Goal: Information Seeking & Learning: Learn about a topic

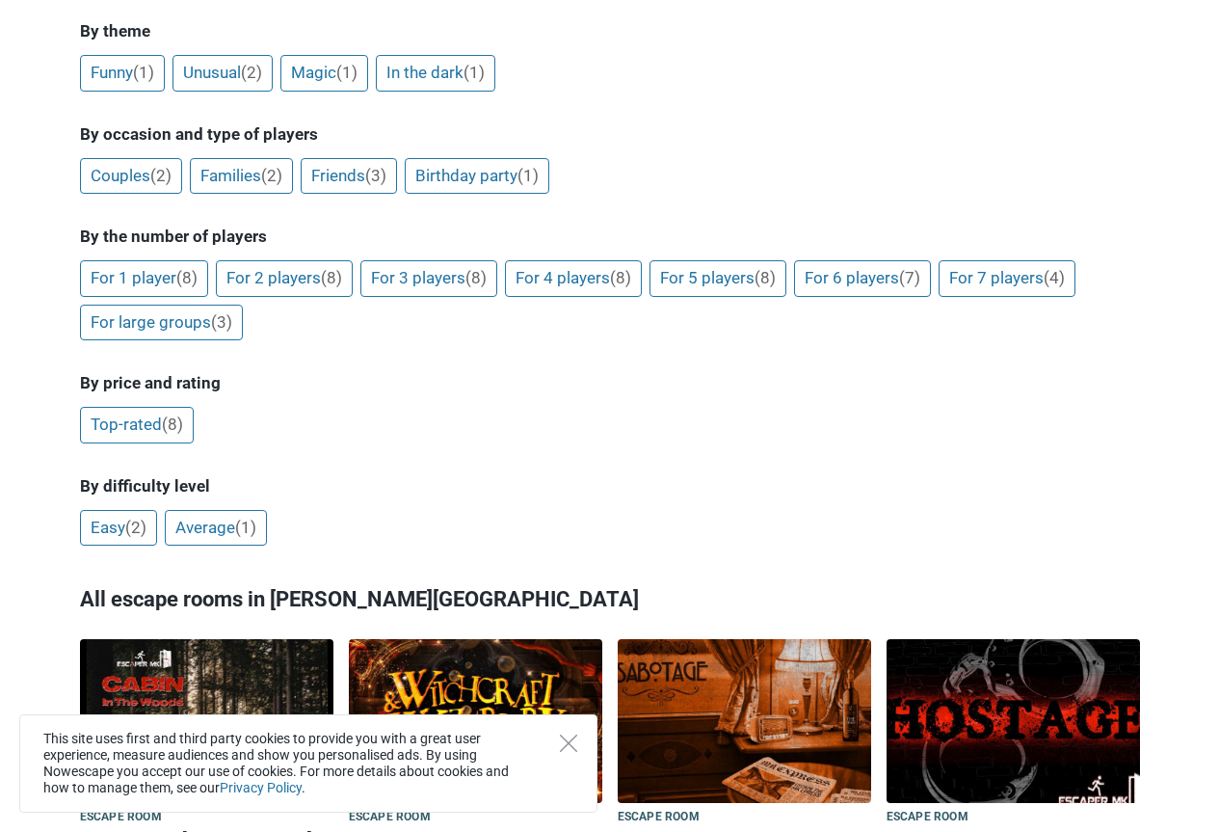
scroll to position [675, 0]
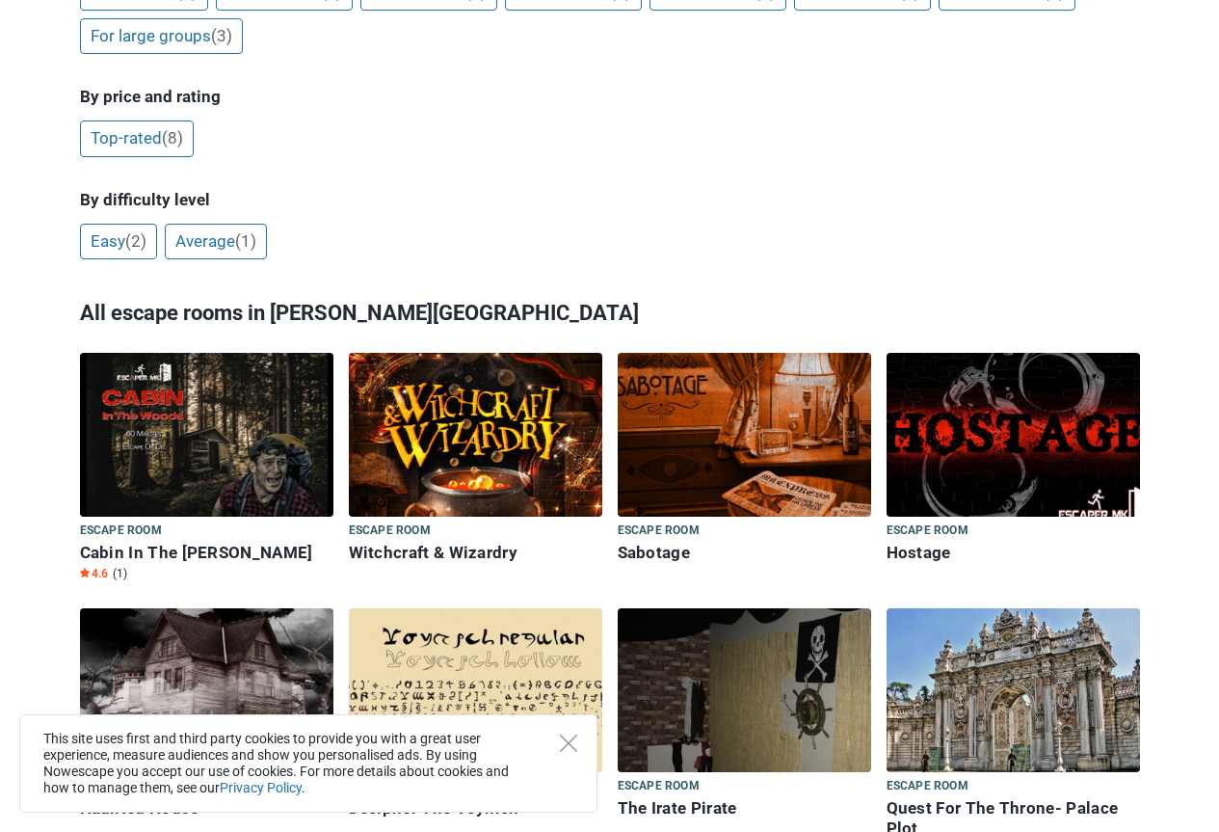
click at [220, 353] on img at bounding box center [207, 435] width 254 height 164
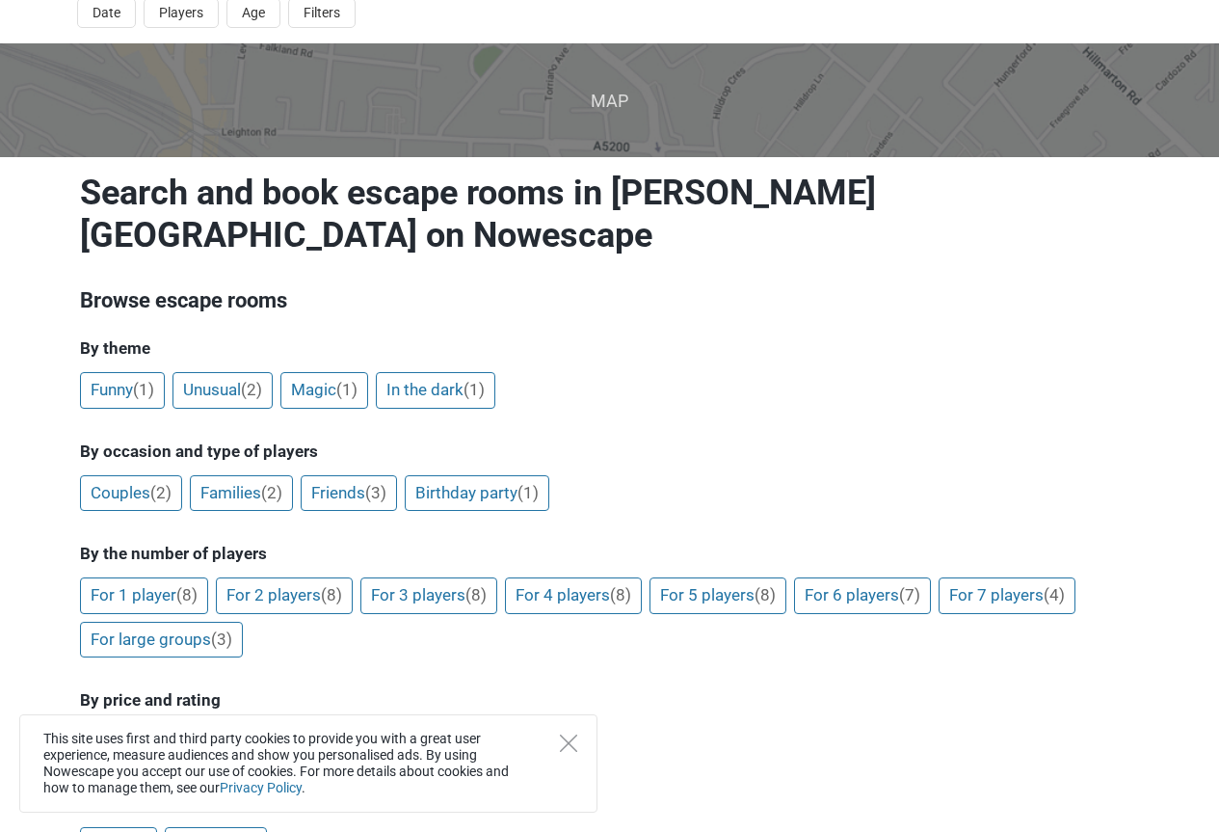
scroll to position [0, 0]
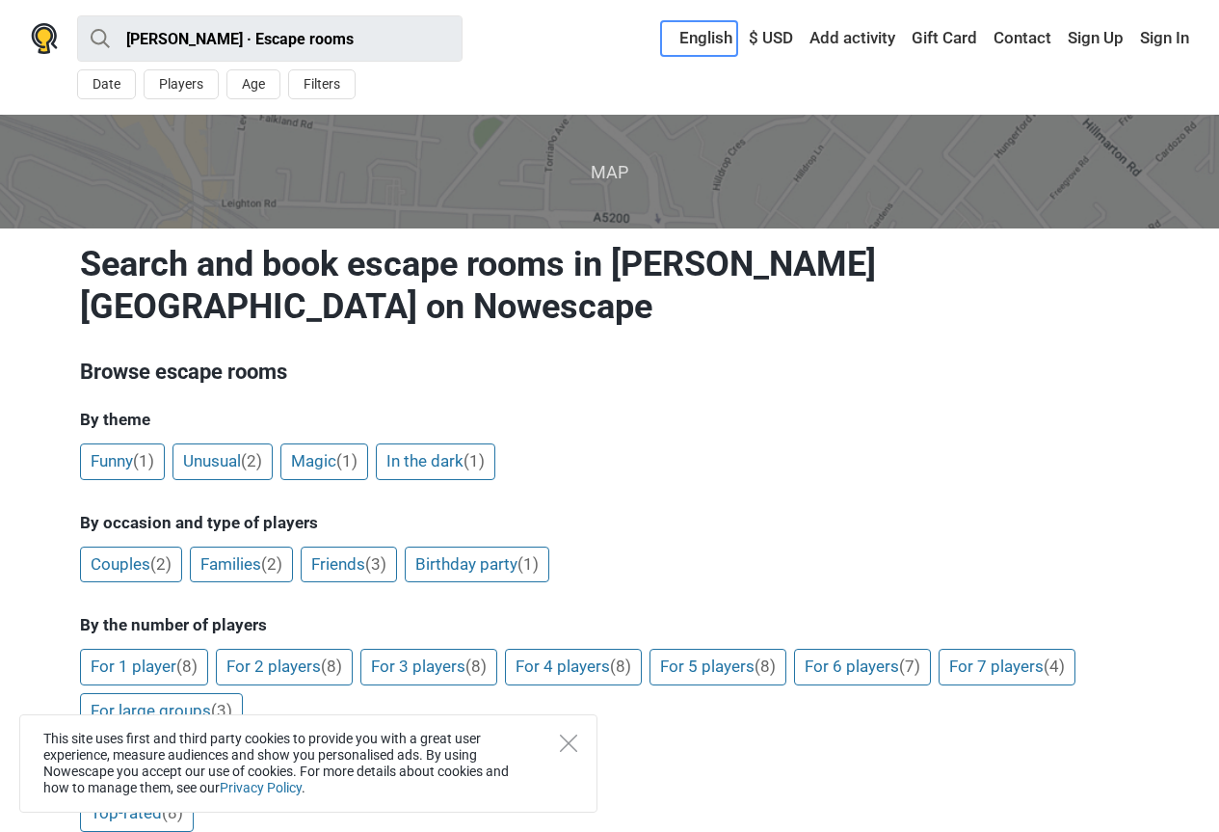
click at [720, 44] on link "English" at bounding box center [699, 38] width 76 height 35
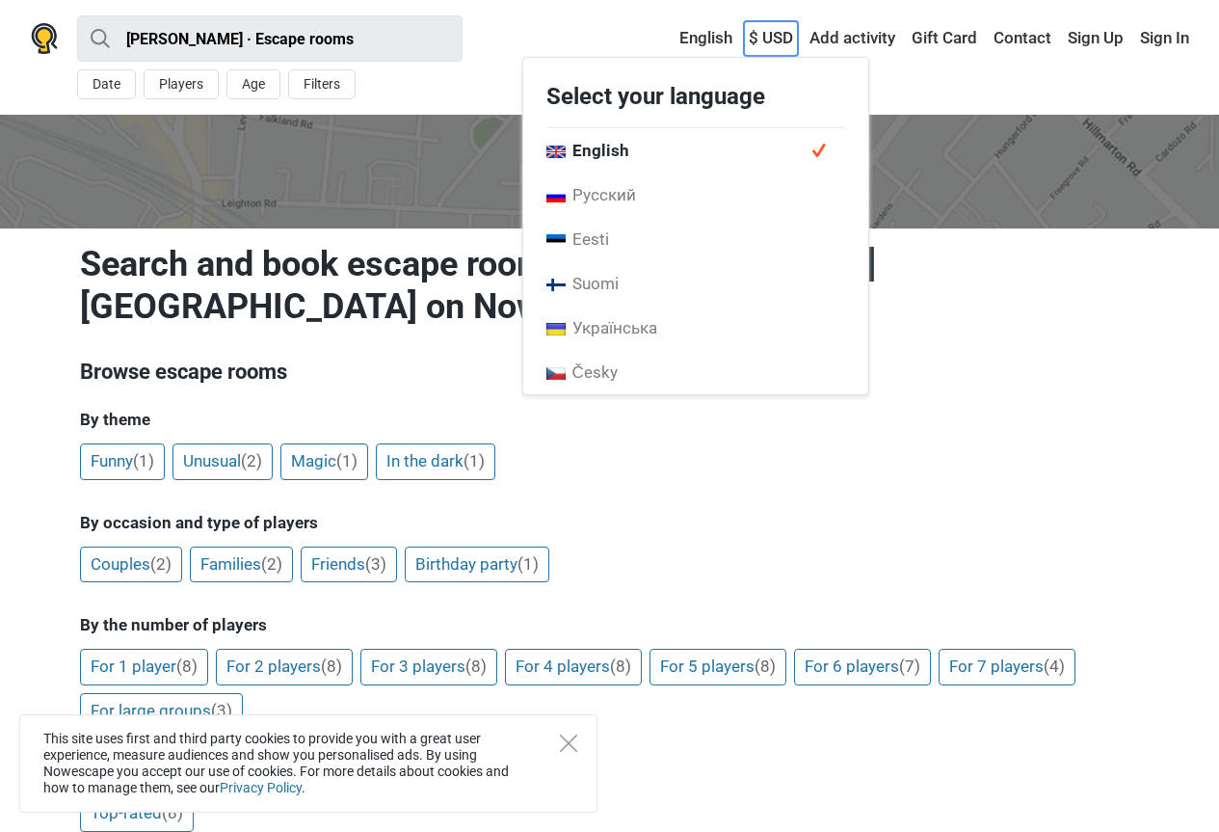
click at [762, 38] on link "$ USD" at bounding box center [771, 38] width 54 height 35
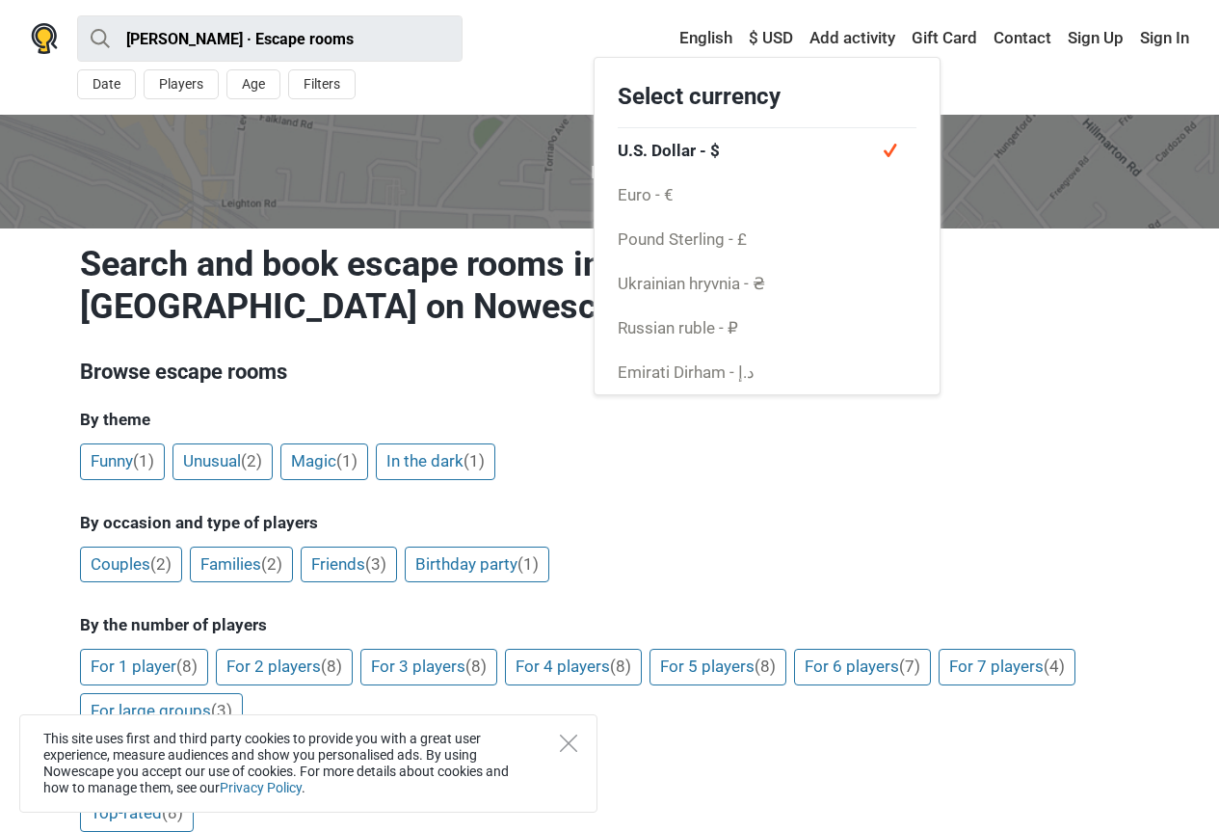
click at [1069, 83] on div "[PERSON_NAME] · Escape rooms All Escape room Around Me Date Players Age Filters…" at bounding box center [610, 57] width 1205 height 115
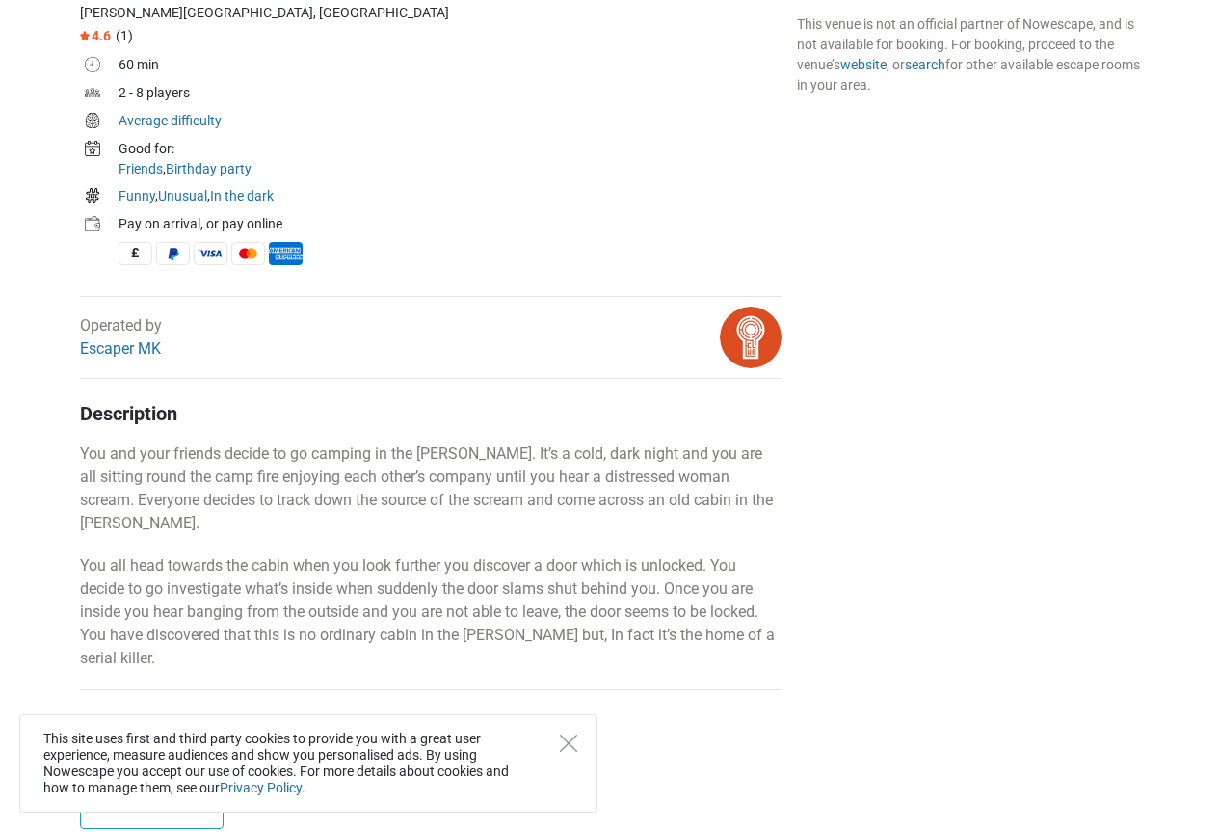
scroll to position [675, 0]
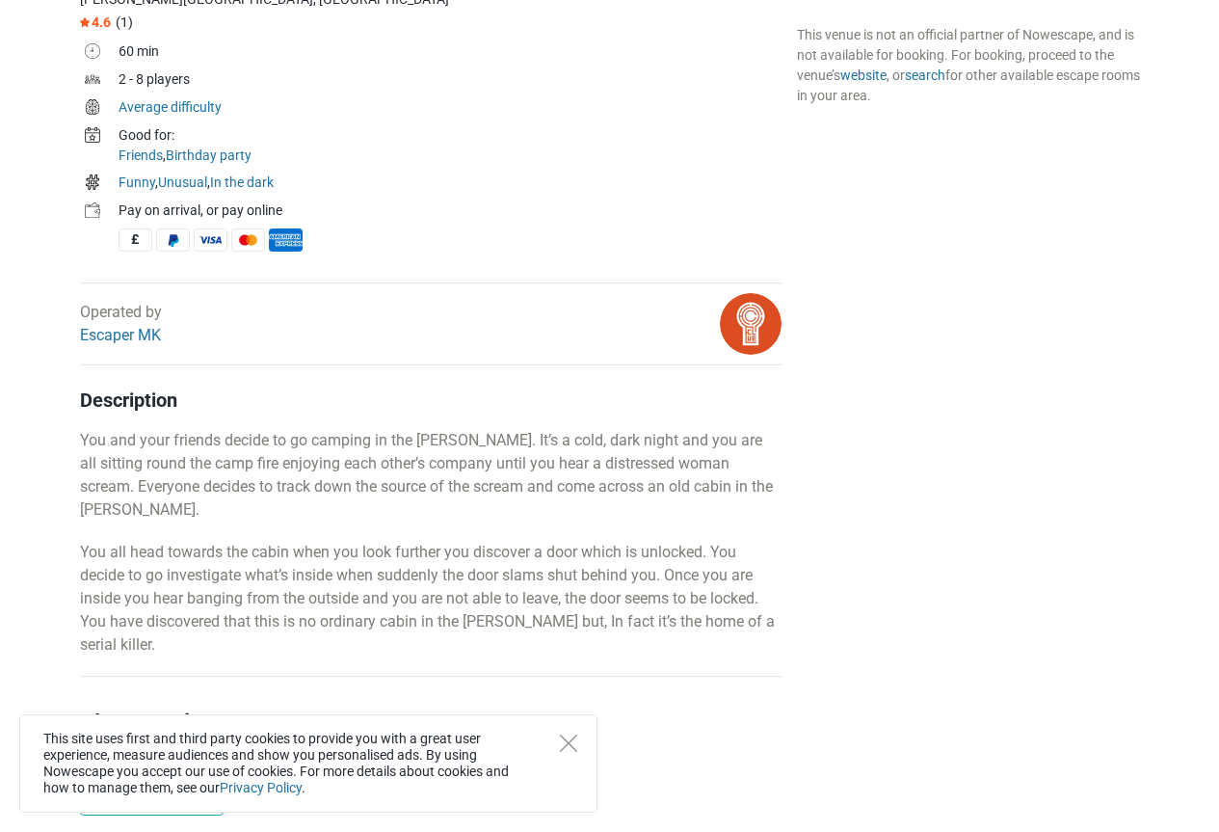
click at [558, 739] on div "This site uses first and third party cookies to provide you with a great user e…" at bounding box center [308, 763] width 578 height 98
click at [569, 749] on icon "Close" at bounding box center [568, 743] width 17 height 17
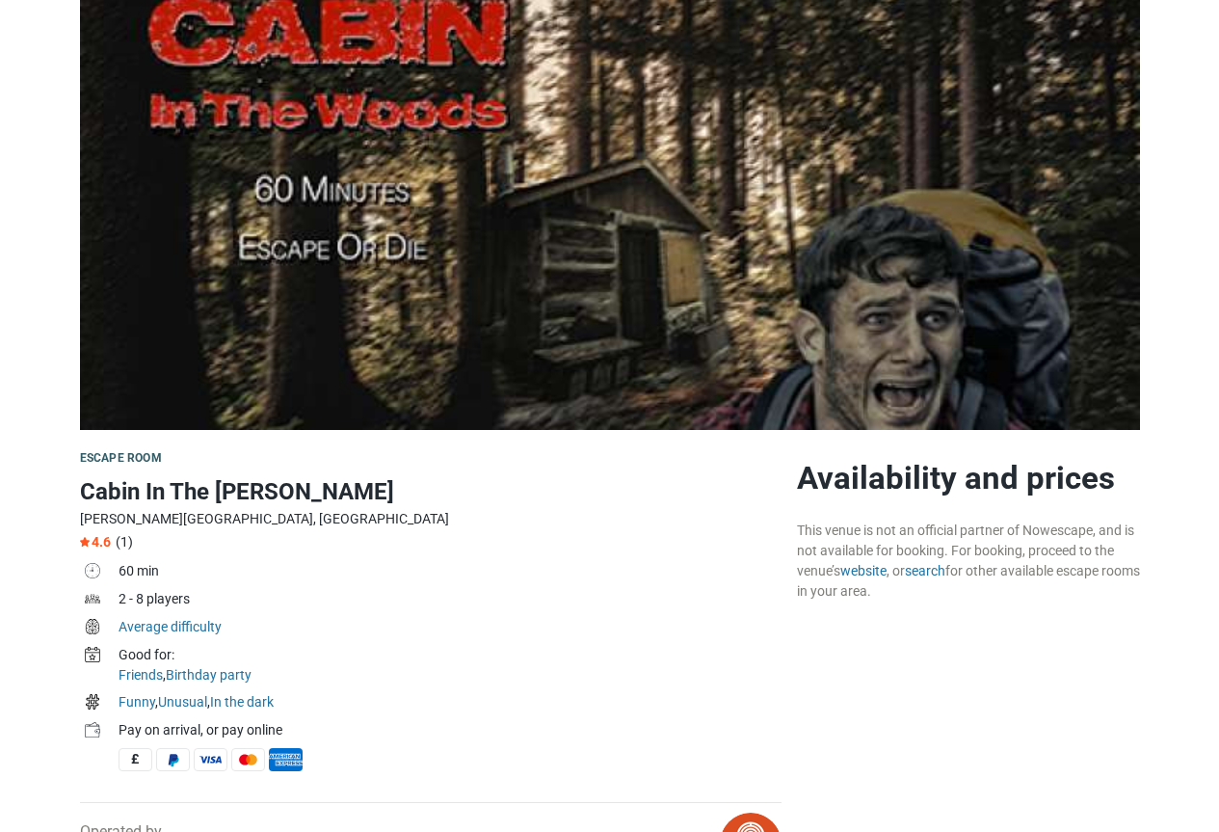
scroll to position [0, 0]
